Goal: Task Accomplishment & Management: Manage account settings

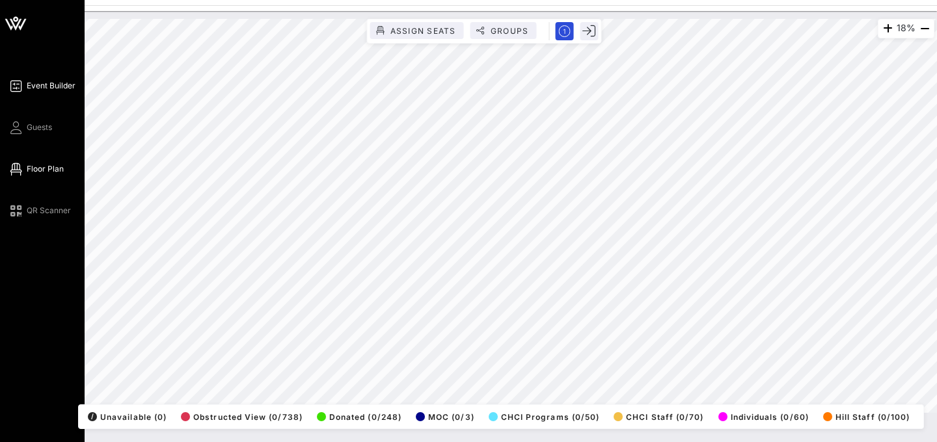
click at [44, 88] on span "Event Builder" at bounding box center [51, 86] width 49 height 12
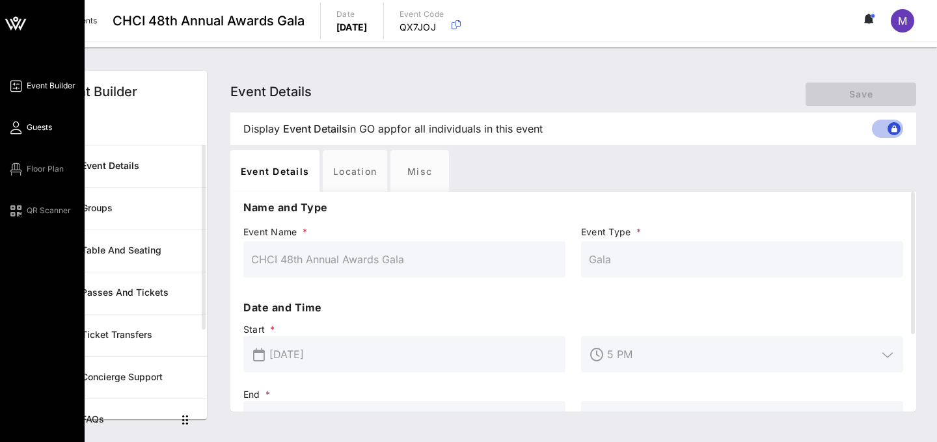
click at [39, 127] on span "Guests" at bounding box center [39, 128] width 25 height 12
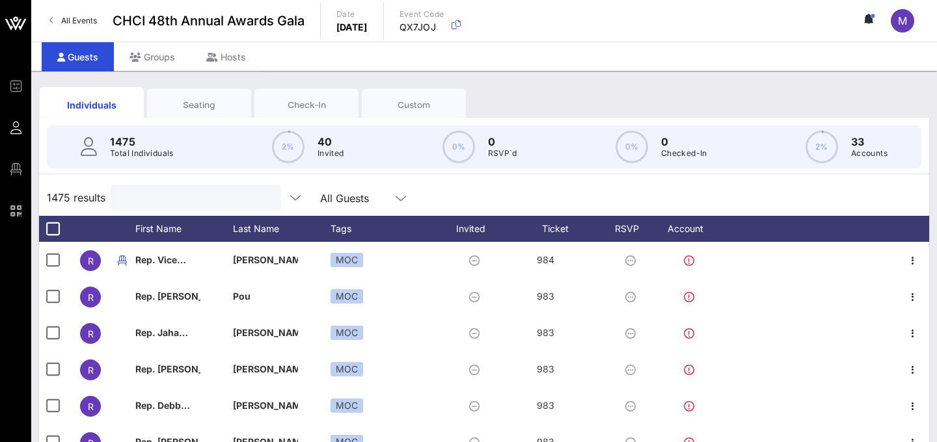
click at [181, 199] on input "text" at bounding box center [194, 197] width 152 height 17
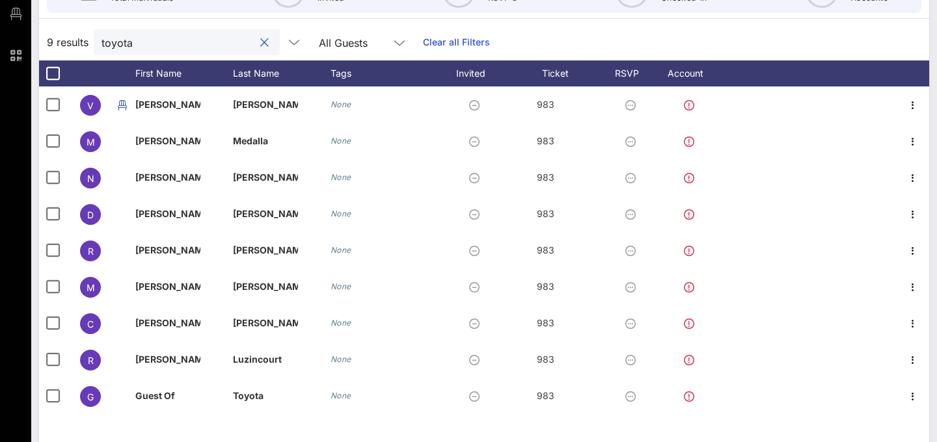
scroll to position [154, 0]
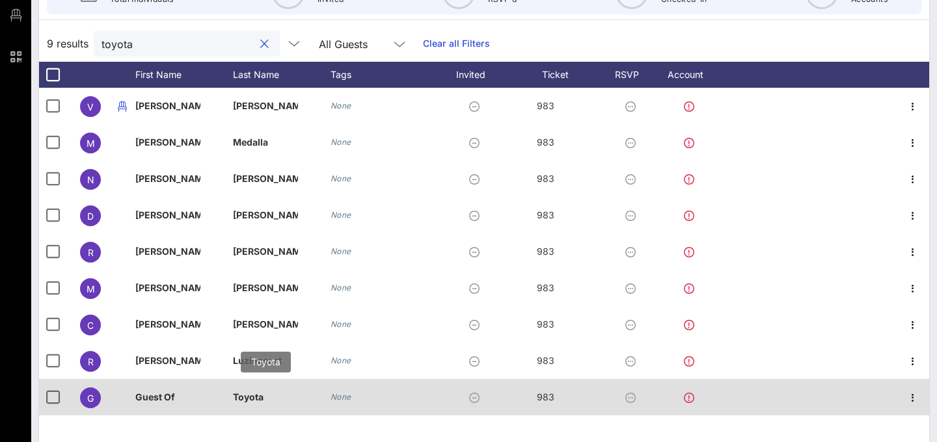
type input "toyota"
click at [241, 402] on p "Toyota" at bounding box center [265, 397] width 65 height 36
click at [157, 395] on p "Guest Of" at bounding box center [167, 397] width 65 height 36
